Goal: Task Accomplishment & Management: Manage account settings

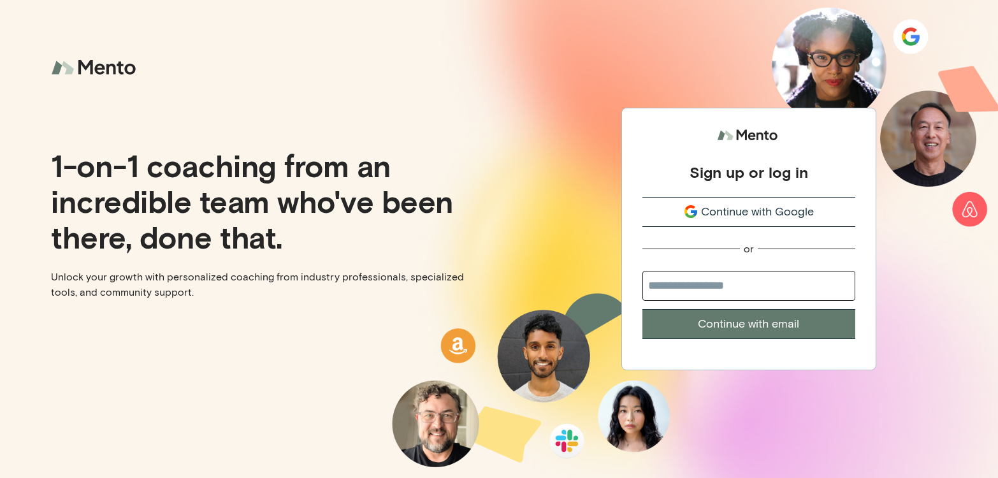
click at [574, 61] on div "Sign up or log in Continue with Google or Continue with email" at bounding box center [748, 239] width 499 height 478
click at [749, 203] on span "Continue with Google" at bounding box center [757, 211] width 113 height 17
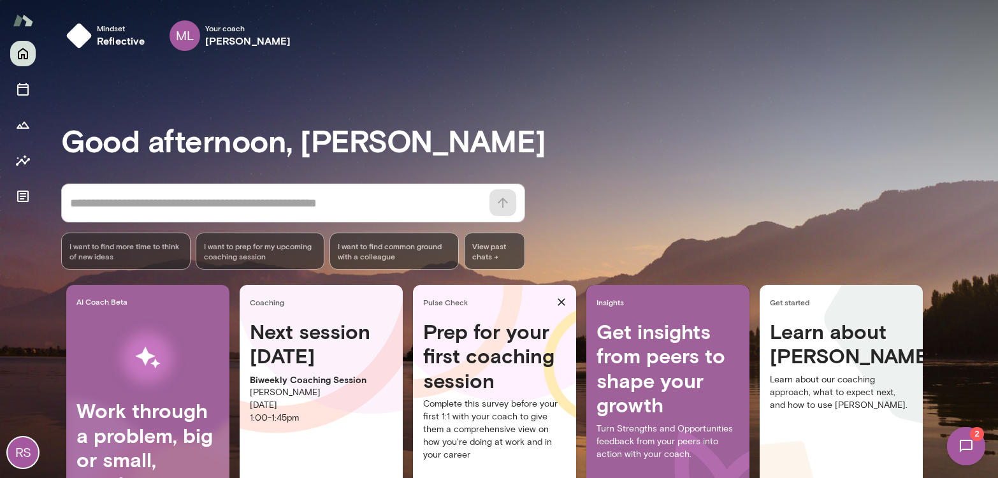
click at [495, 351] on h4 "Prep for your first coaching session" at bounding box center [494, 355] width 143 height 73
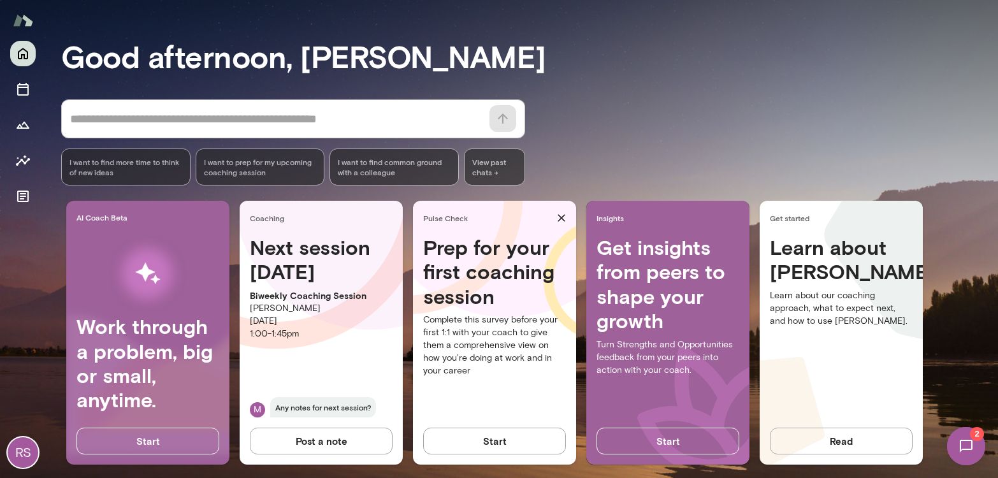
scroll to position [96, 0]
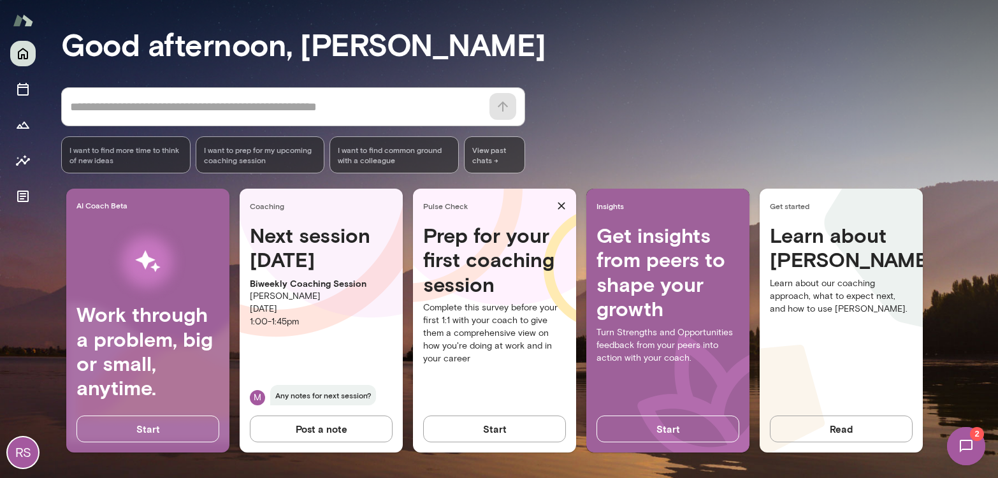
click at [976, 442] on img at bounding box center [966, 446] width 52 height 52
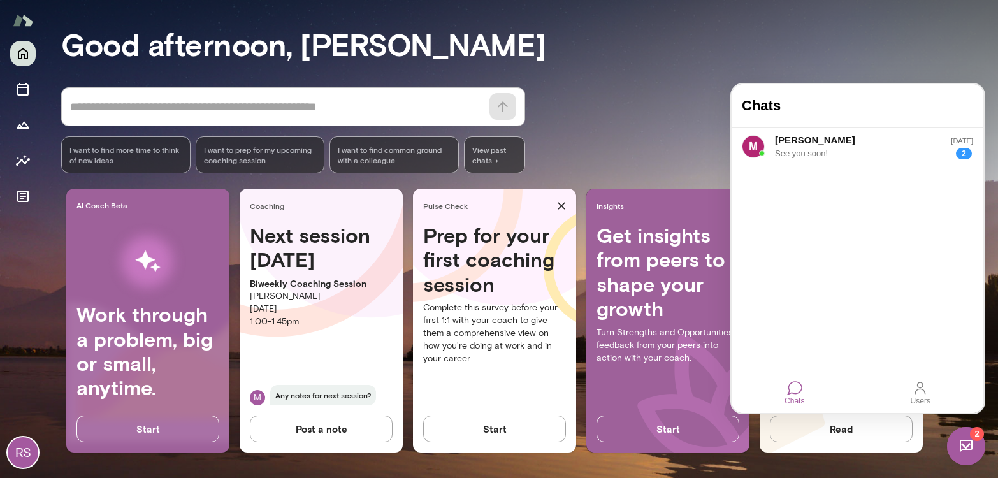
scroll to position [0, 0]
click at [835, 145] on div "Mark Lazen" at bounding box center [848, 140] width 146 height 14
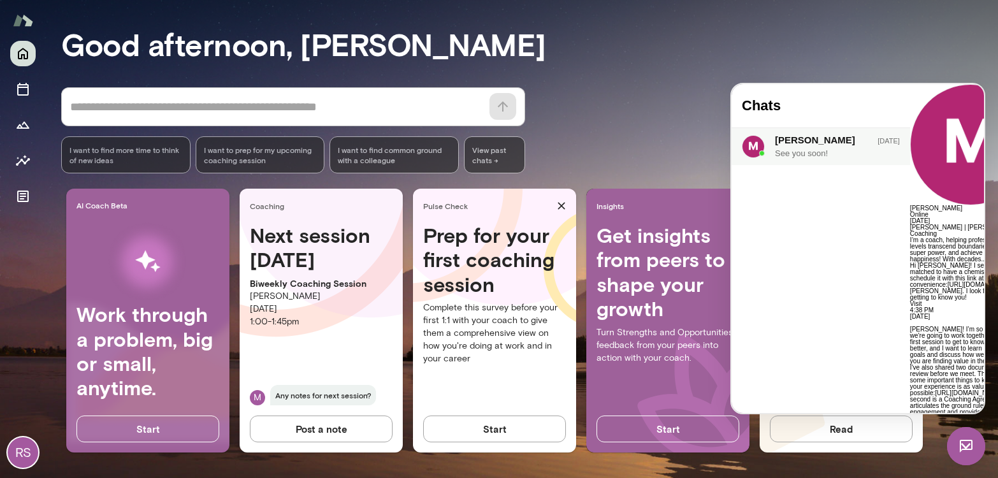
scroll to position [1019, 0]
click at [935, 389] on link "https://docs.google.com/document/d/1_BEhzLAtuT450o_Z4Qg4CHiK_mKtVvm8deipPjbzn1M/" at bounding box center [969, 392] width 68 height 7
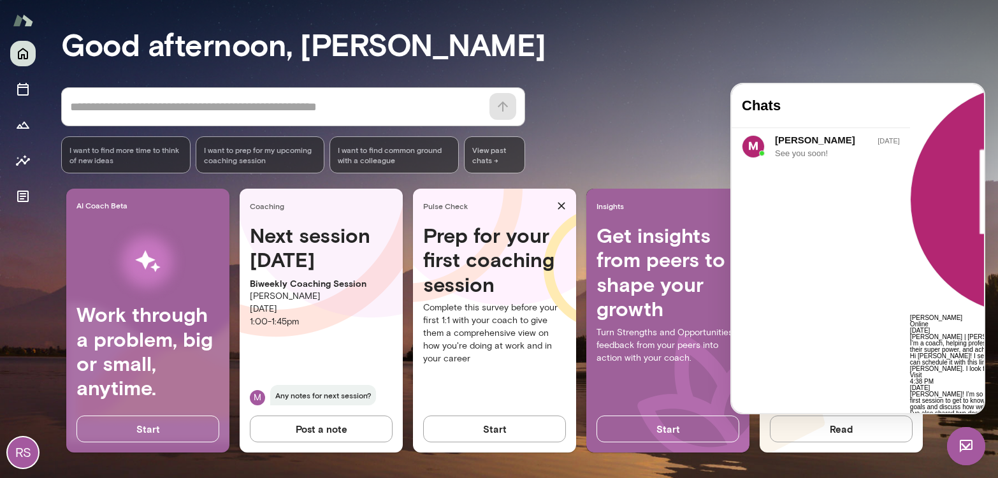
scroll to position [1100, 0]
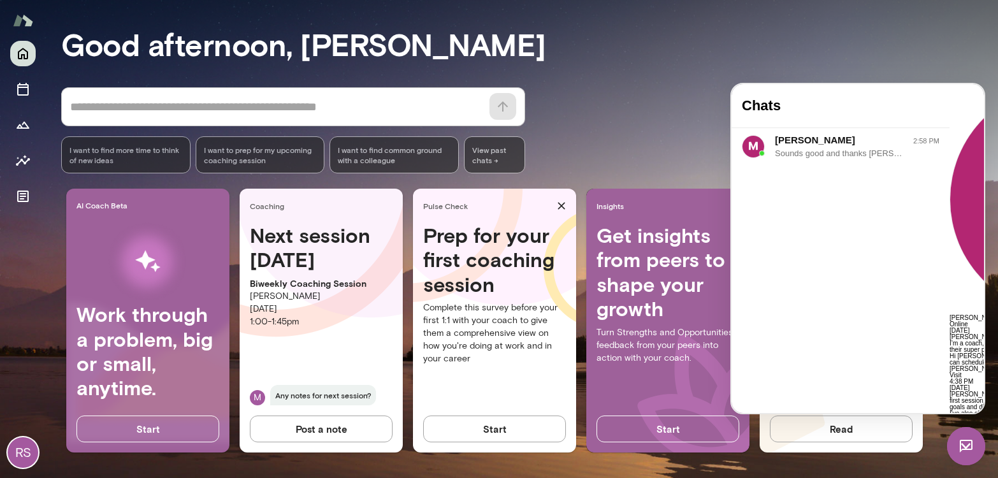
click at [864, 59] on h3 "Good afternoon, Ryan" at bounding box center [529, 44] width 937 height 36
click at [972, 439] on img at bounding box center [966, 446] width 38 height 38
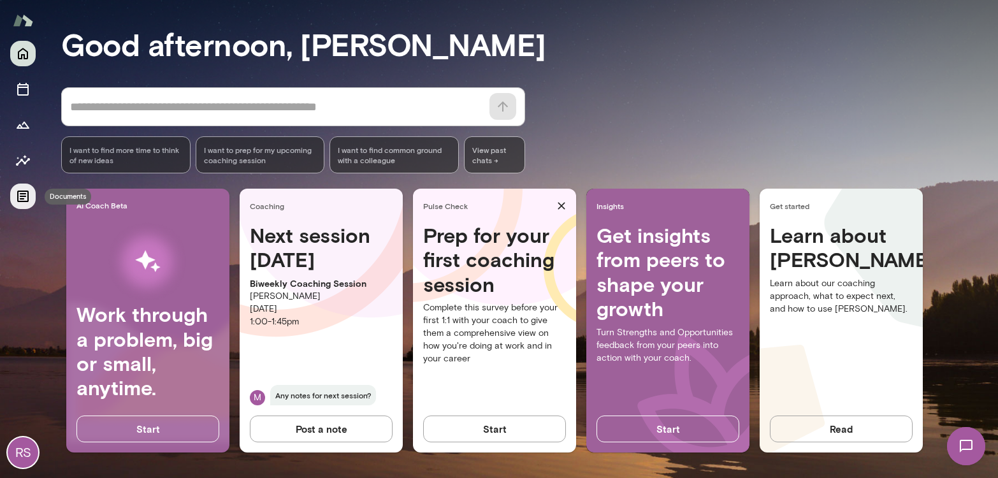
click at [24, 200] on icon "Documents" at bounding box center [22, 196] width 15 height 15
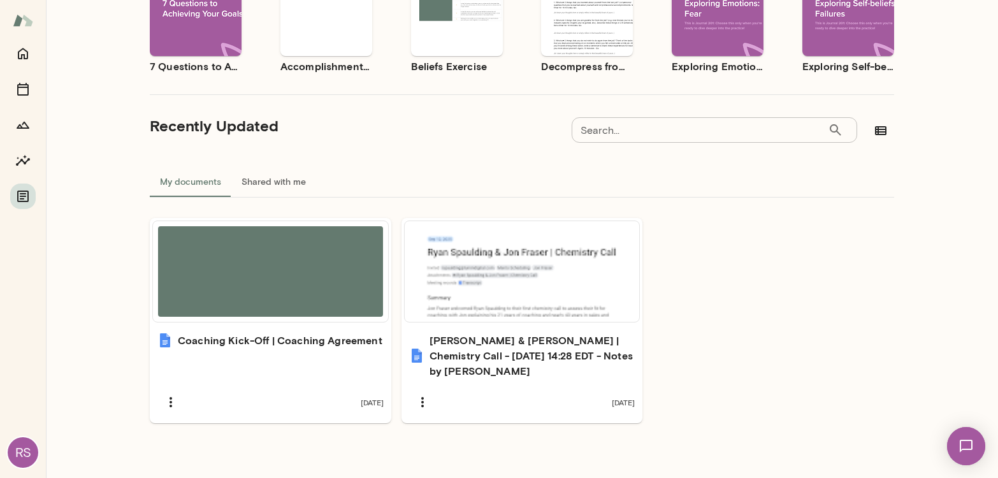
scroll to position [194, 0]
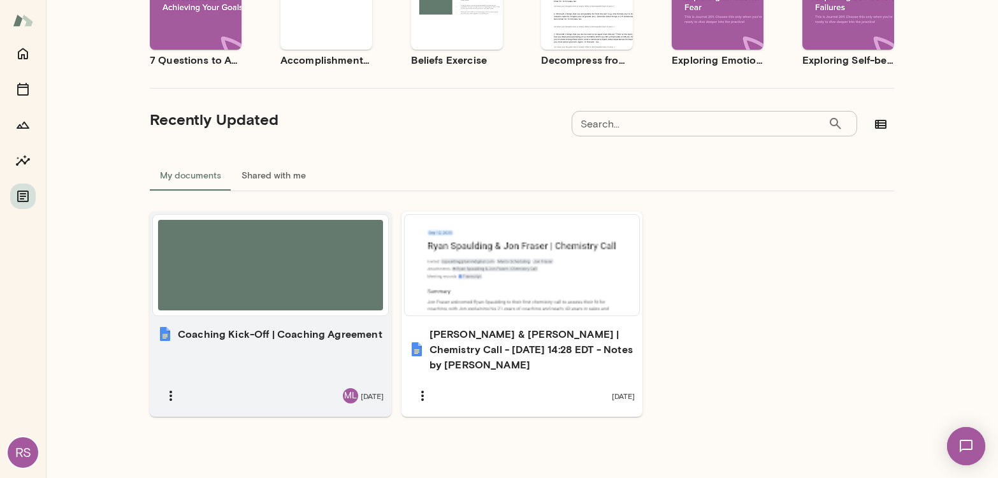
click at [277, 333] on h6 "Coaching Kick-Off | Coaching Agreement" at bounding box center [280, 333] width 205 height 15
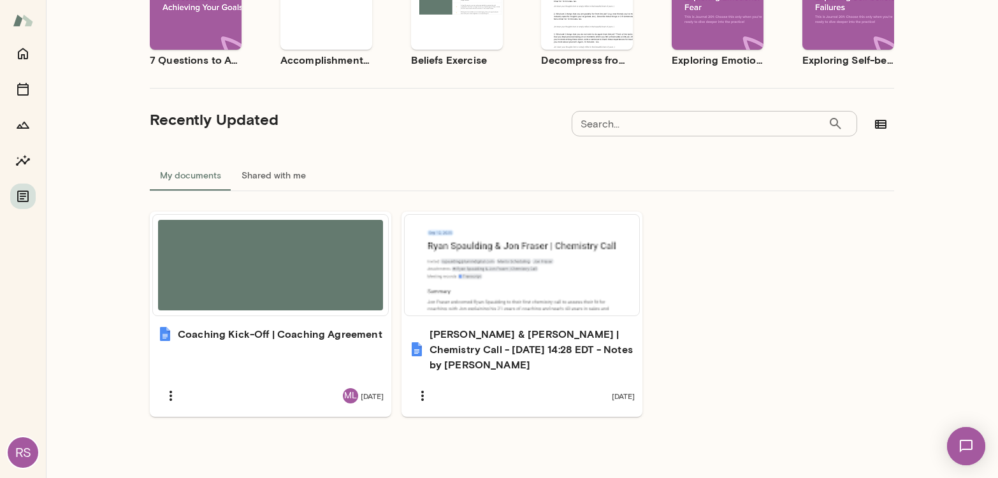
click at [957, 449] on img at bounding box center [966, 446] width 52 height 52
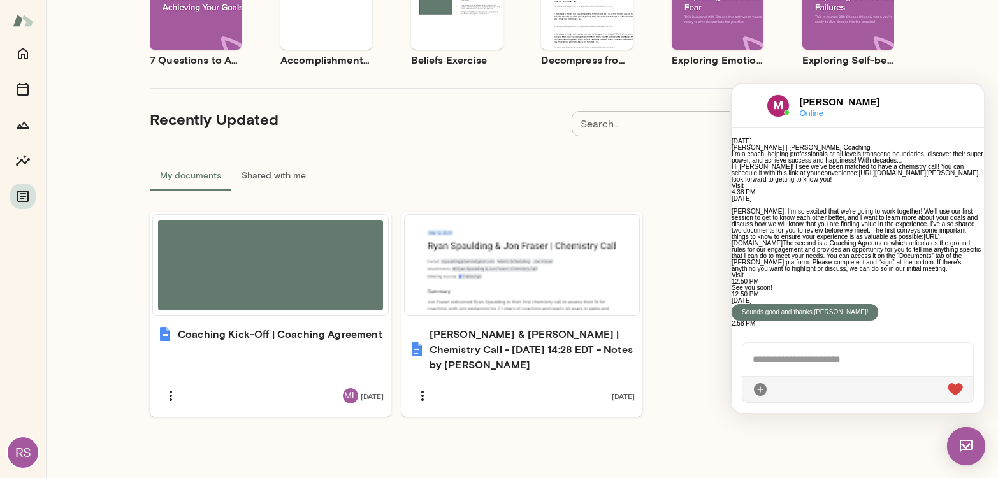
scroll to position [800, 0]
click at [800, 233] on link "https://docs.google.com/document/d/1_BEhzLAtuT450o_Z4Qg4CHiK_mKtVvm8deipPjbzn1M/" at bounding box center [836, 239] width 208 height 13
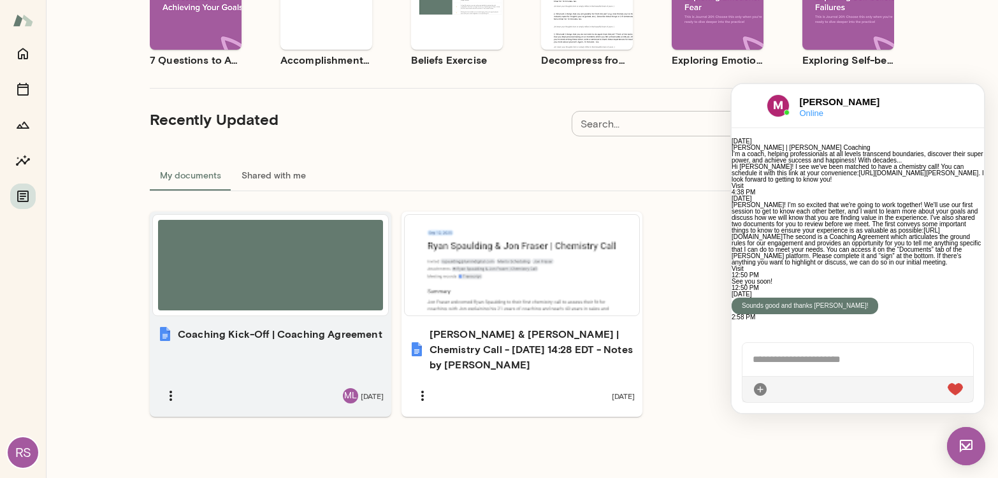
click at [270, 337] on h6 "Coaching Kick-Off | Coaching Agreement" at bounding box center [280, 333] width 205 height 15
